Goal: Information Seeking & Learning: Find specific page/section

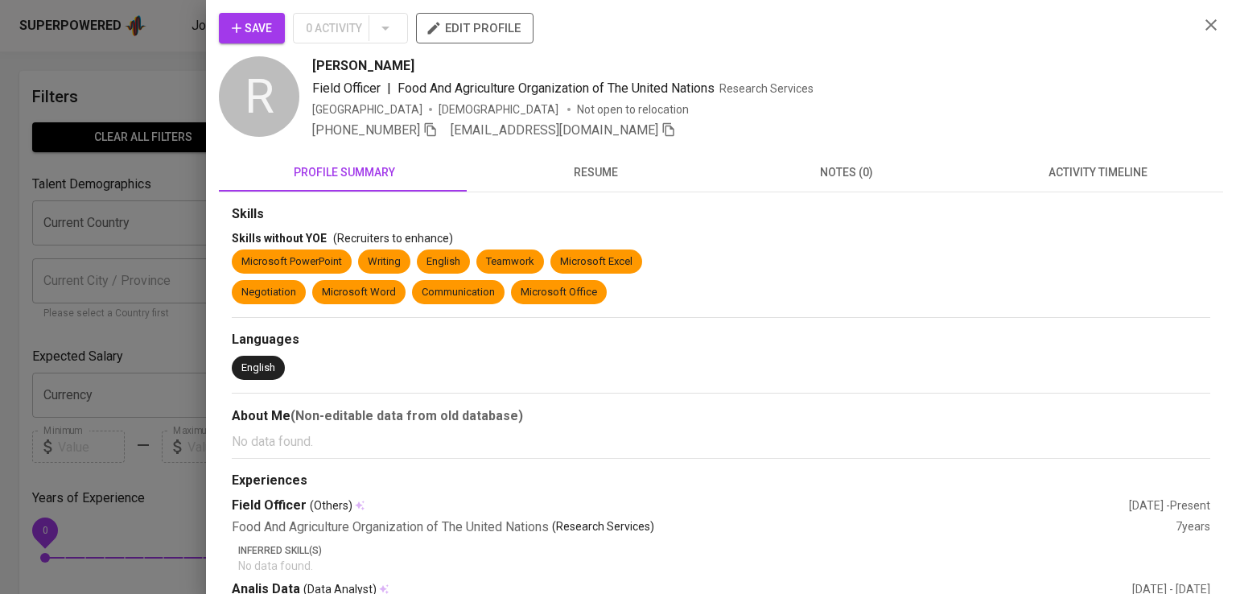
click at [154, 211] on div at bounding box center [618, 297] width 1236 height 594
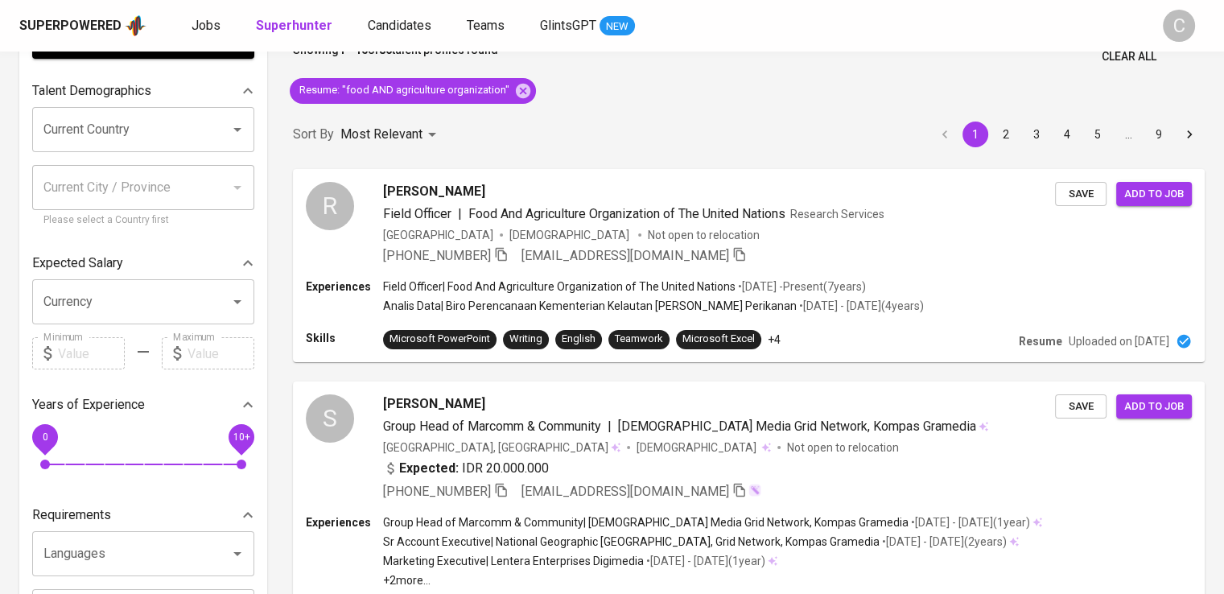
scroll to position [93, 0]
click at [524, 91] on icon at bounding box center [523, 90] width 14 height 14
click at [524, 110] on div "Sort By Most Relevant MOST_RELEVANT 1 2 3 4 5 … 9" at bounding box center [748, 134] width 931 height 49
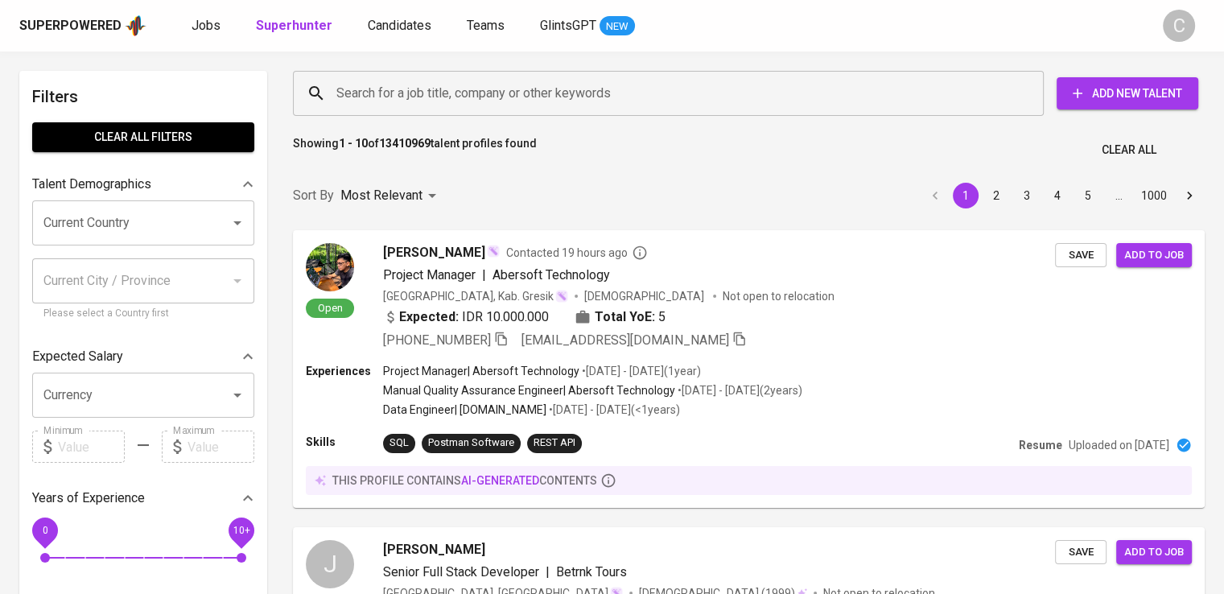
click at [562, 104] on input "Search for a job title, company or other keywords" at bounding box center [672, 93] width 680 height 31
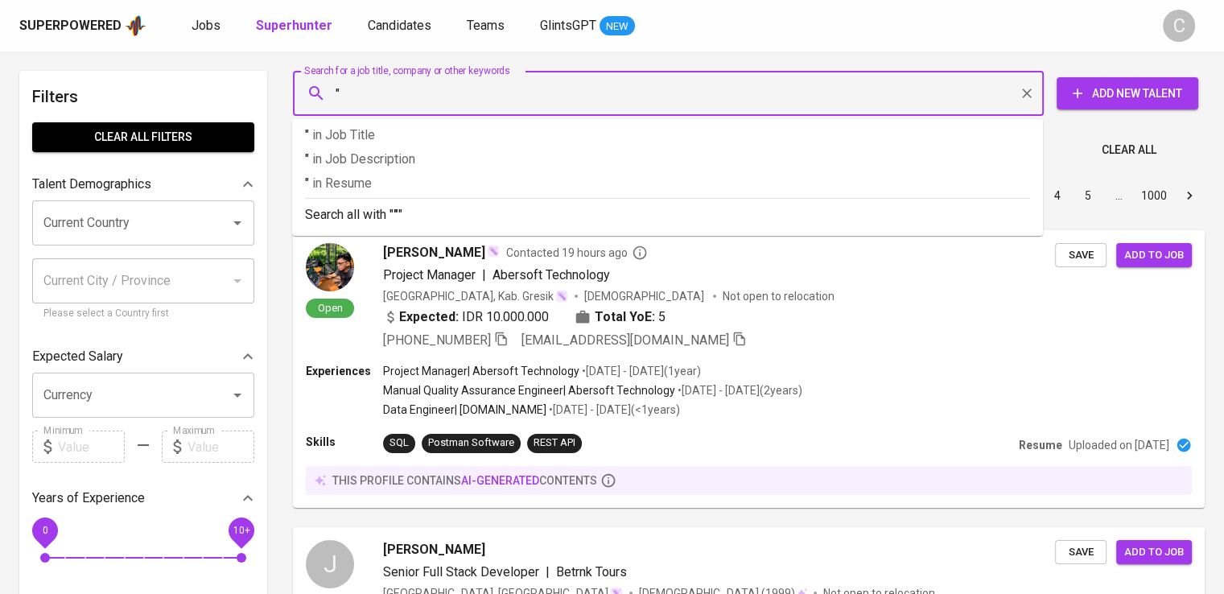
paste input "indonesia [GEOGRAPHIC_DATA]"
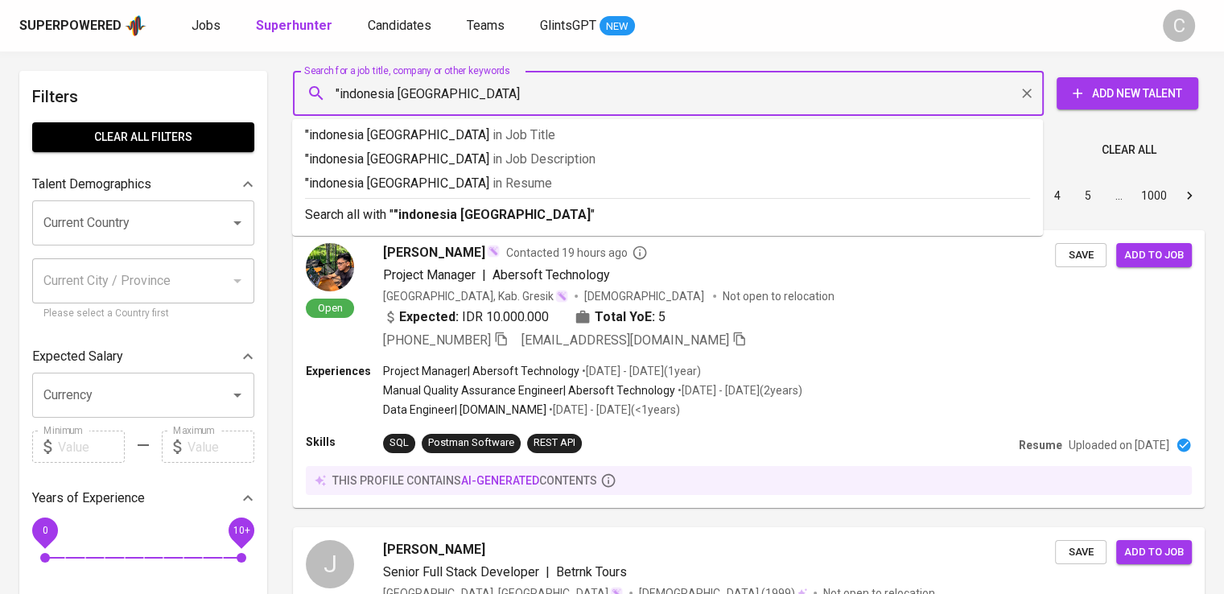
type input ""indonesia [GEOGRAPHIC_DATA]""
click at [591, 190] on p ""indonesia [GEOGRAPHIC_DATA]" in [GEOGRAPHIC_DATA]" at bounding box center [667, 183] width 725 height 19
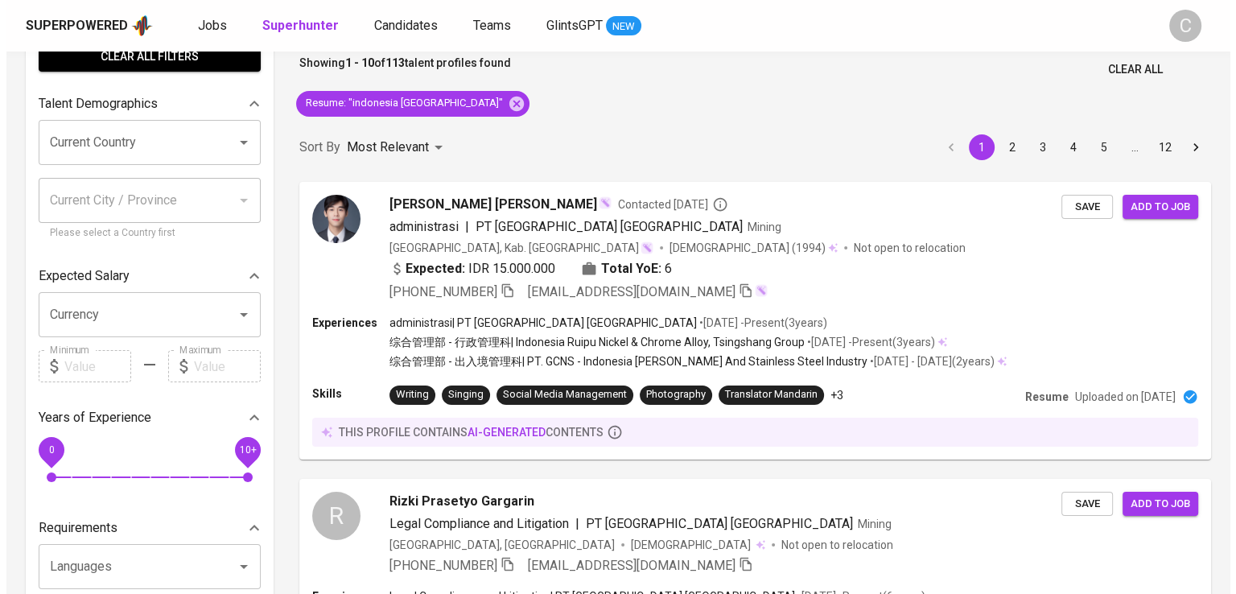
scroll to position [82, 0]
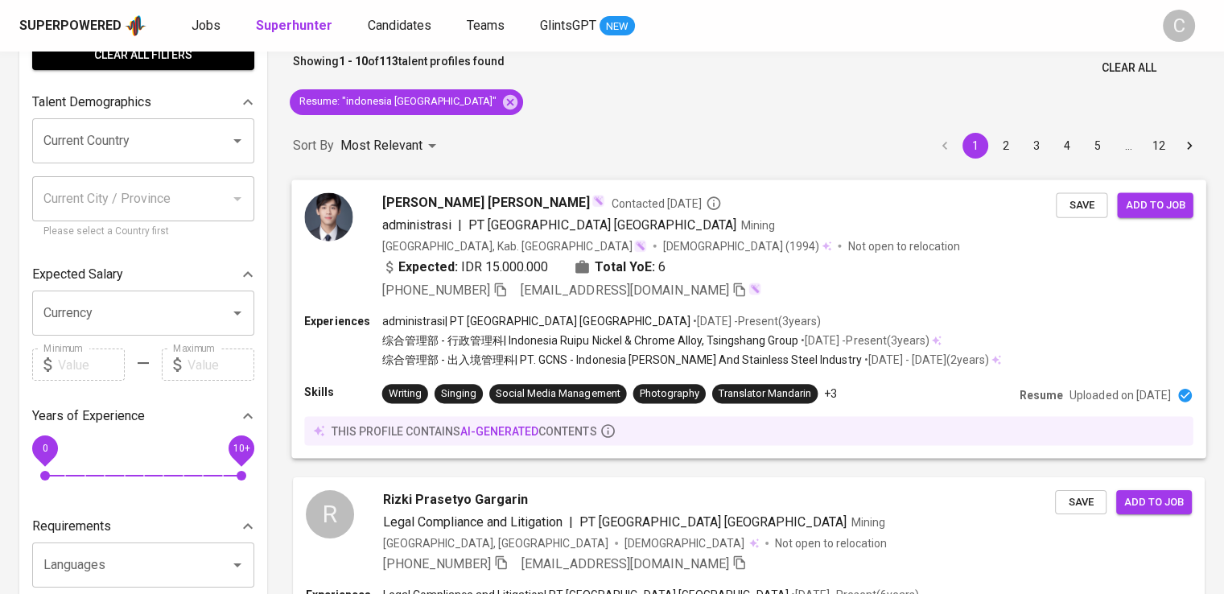
click at [333, 246] on div at bounding box center [328, 245] width 48 height 107
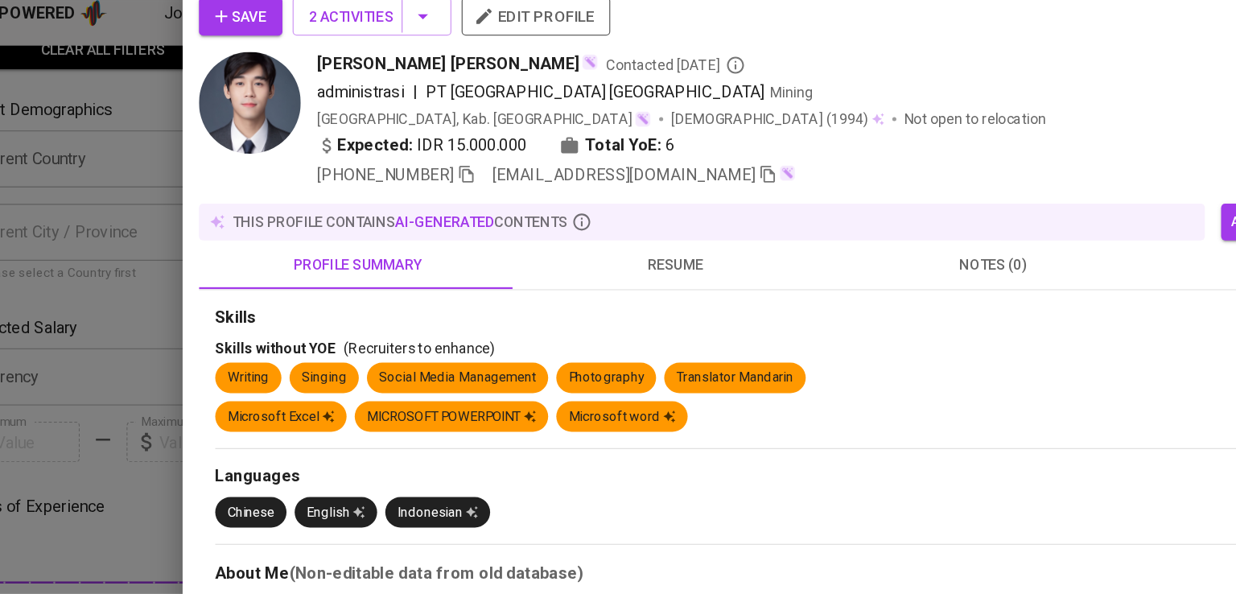
scroll to position [134, 0]
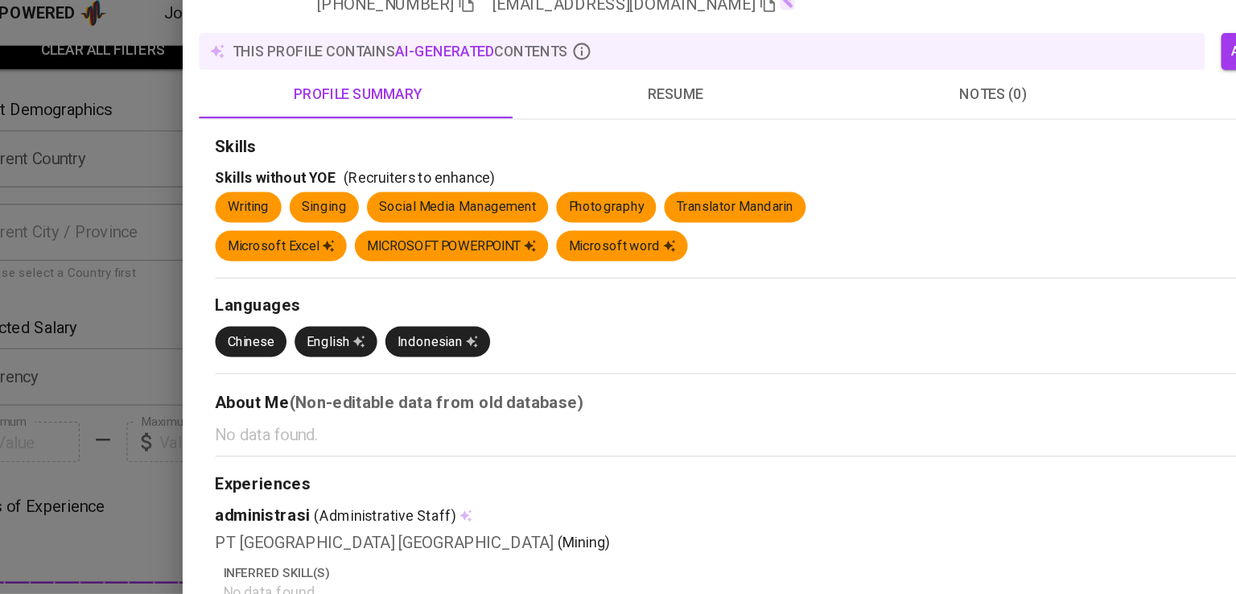
click at [574, 99] on span "resume" at bounding box center [596, 90] width 232 height 20
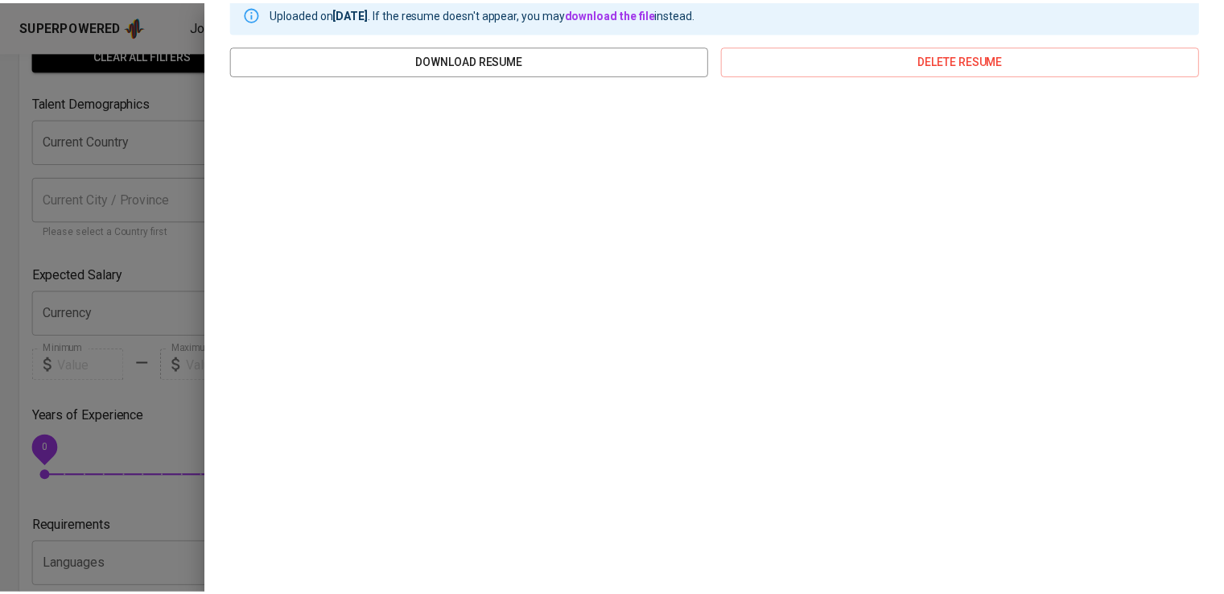
scroll to position [265, 0]
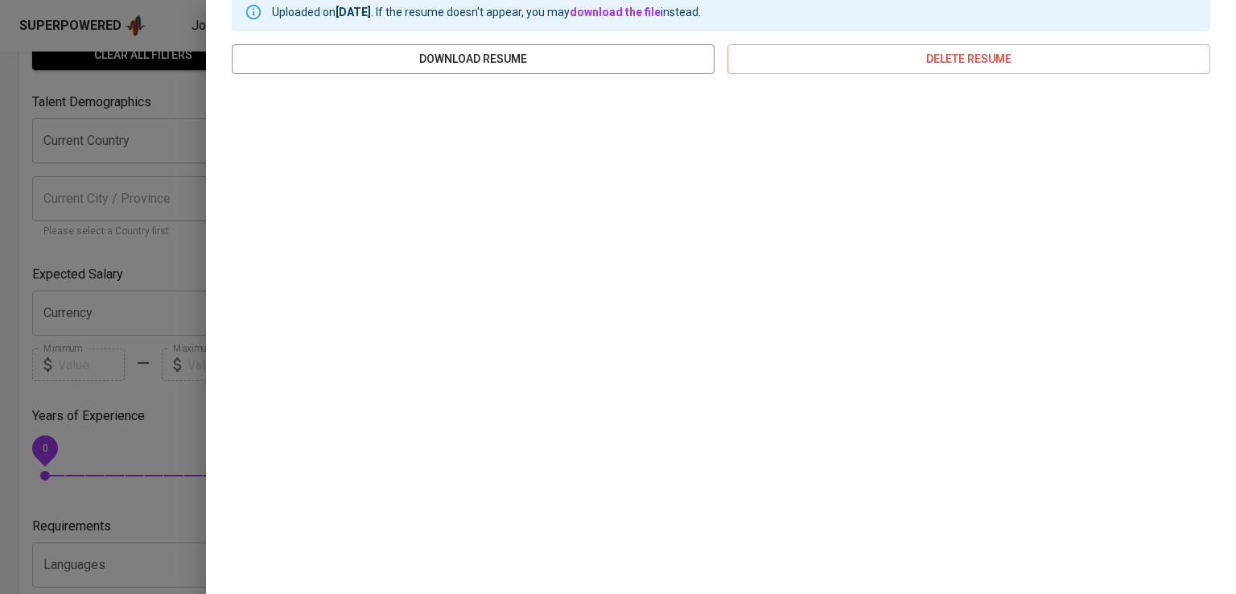
click at [183, 339] on div at bounding box center [618, 297] width 1236 height 594
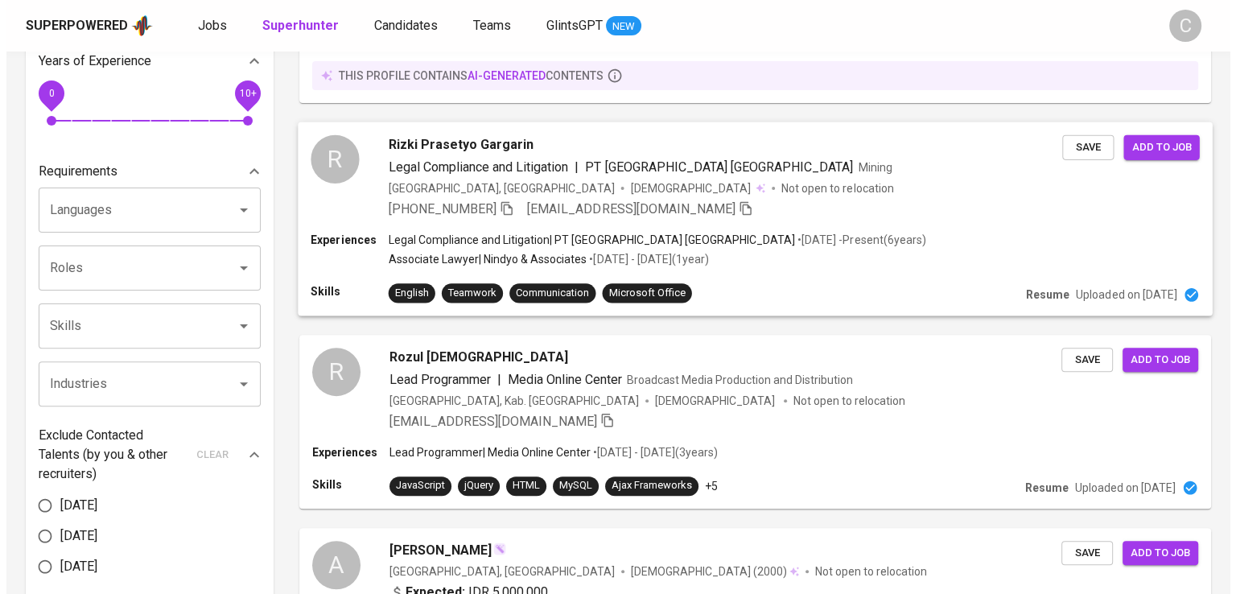
scroll to position [365, 0]
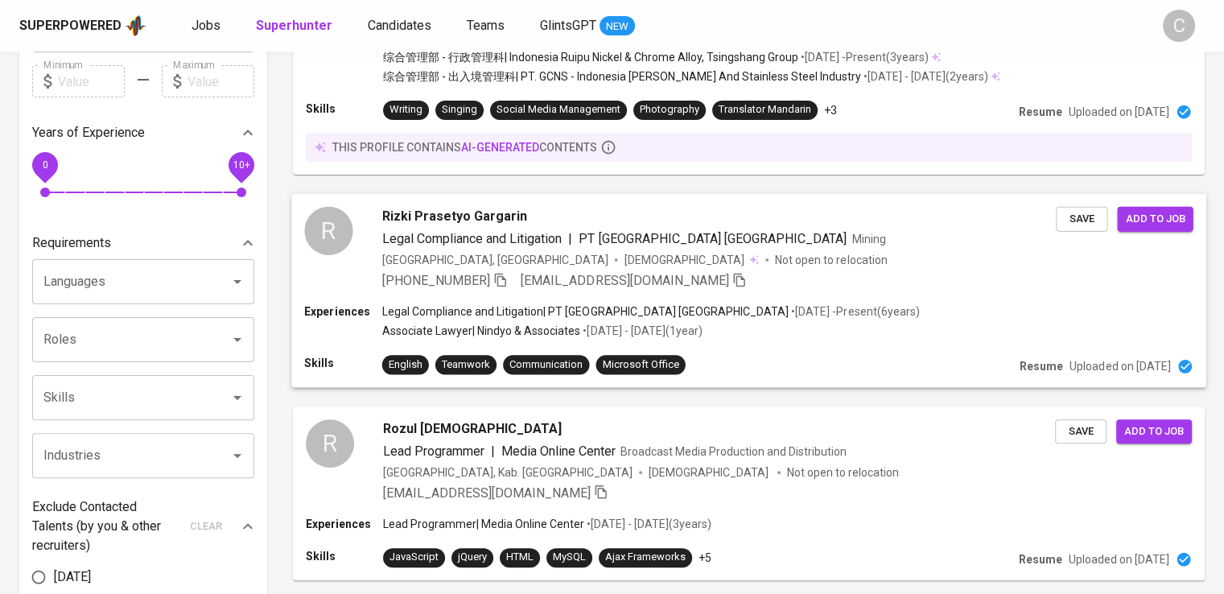
click at [416, 294] on div "R Rizki Prasetyo Gargarin Legal Compliance and Litigation | PT [GEOGRAPHIC_DATA…" at bounding box center [748, 247] width 914 height 109
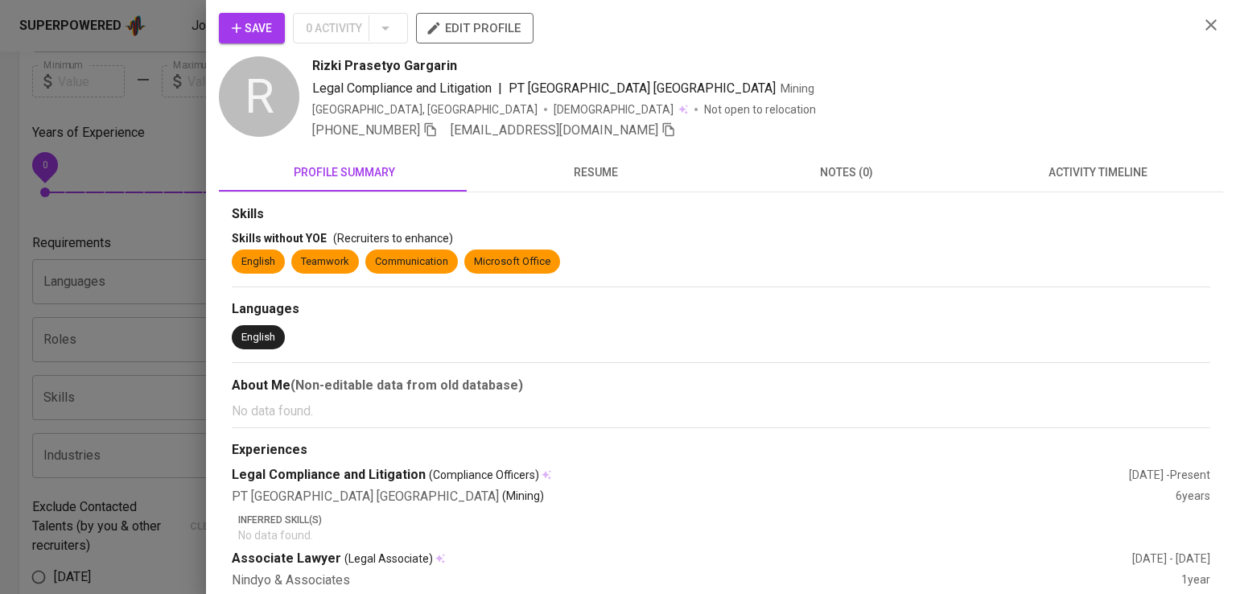
click at [1037, 46] on div "Save 0 Activity edit profile" at bounding box center [702, 34] width 967 height 43
click at [1069, 65] on div "Rizki Prasetyo Gargarin" at bounding box center [749, 65] width 874 height 19
click at [431, 131] on icon "button" at bounding box center [430, 130] width 11 height 14
